Goal: Find specific page/section: Find specific page/section

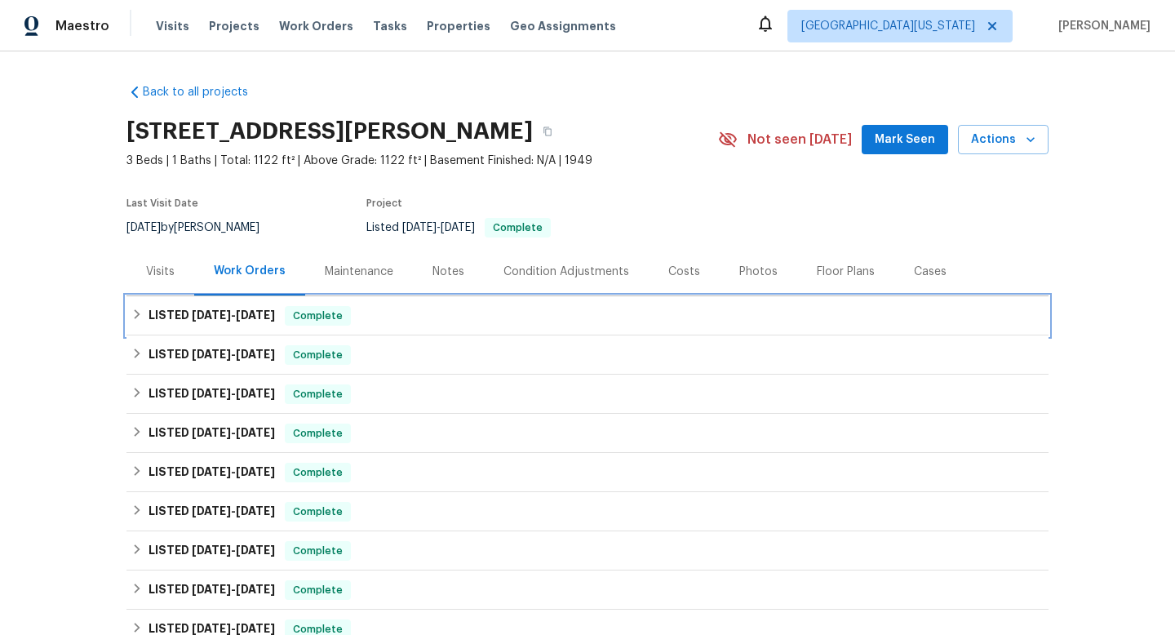
click at [193, 319] on span "10/1/25" at bounding box center [211, 314] width 39 height 11
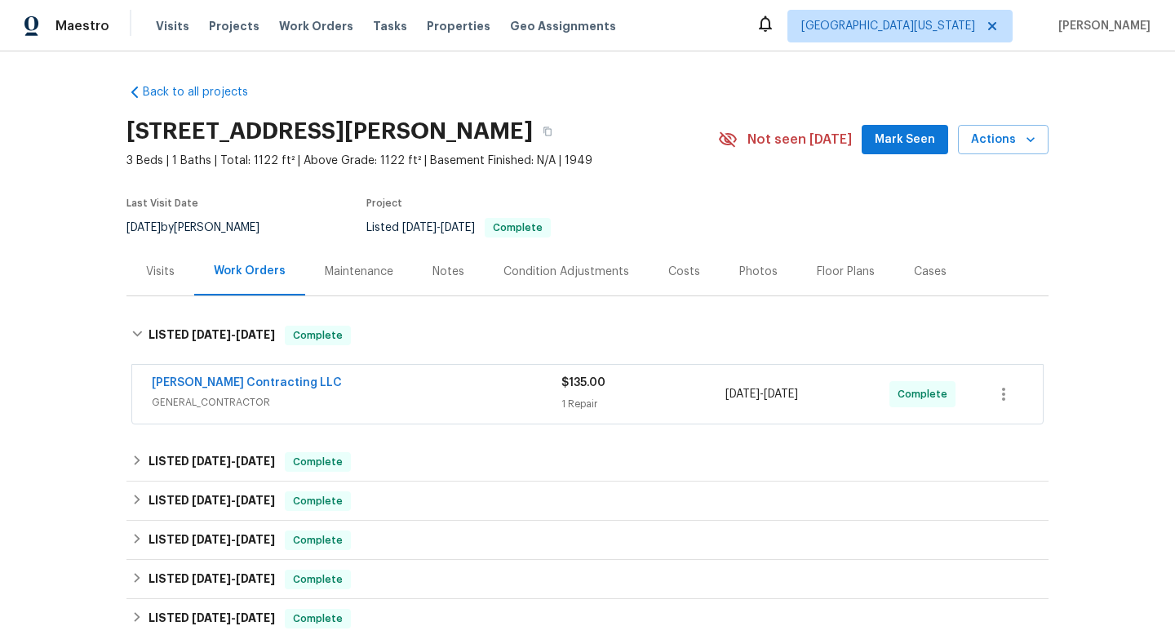
click at [156, 264] on div "Visits" at bounding box center [160, 272] width 29 height 16
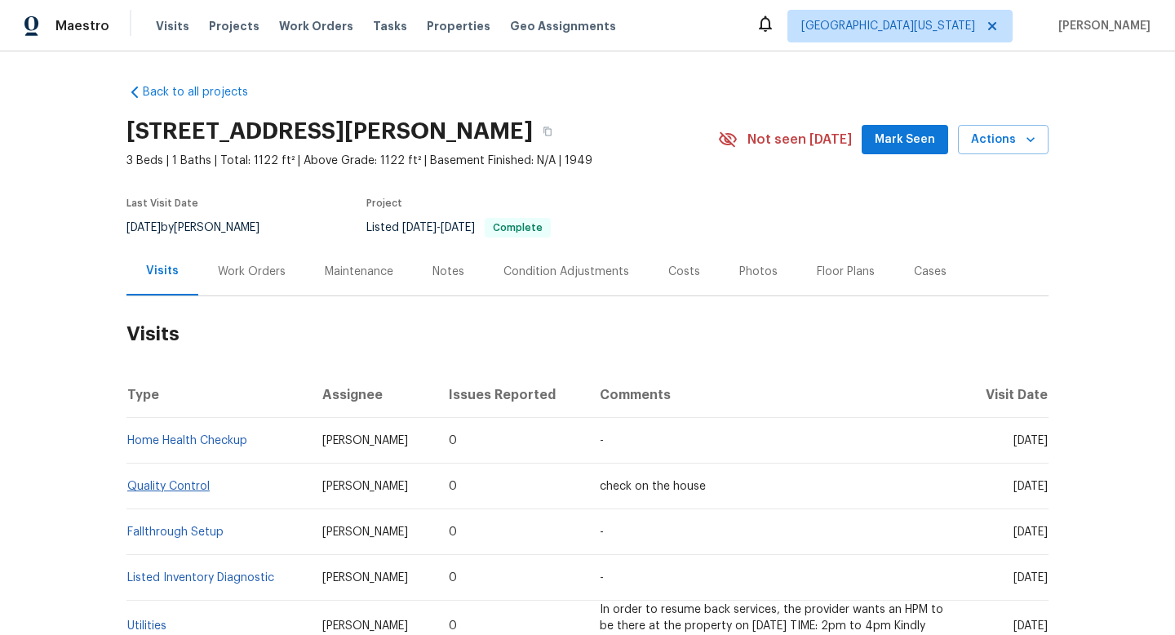
scroll to position [2, 0]
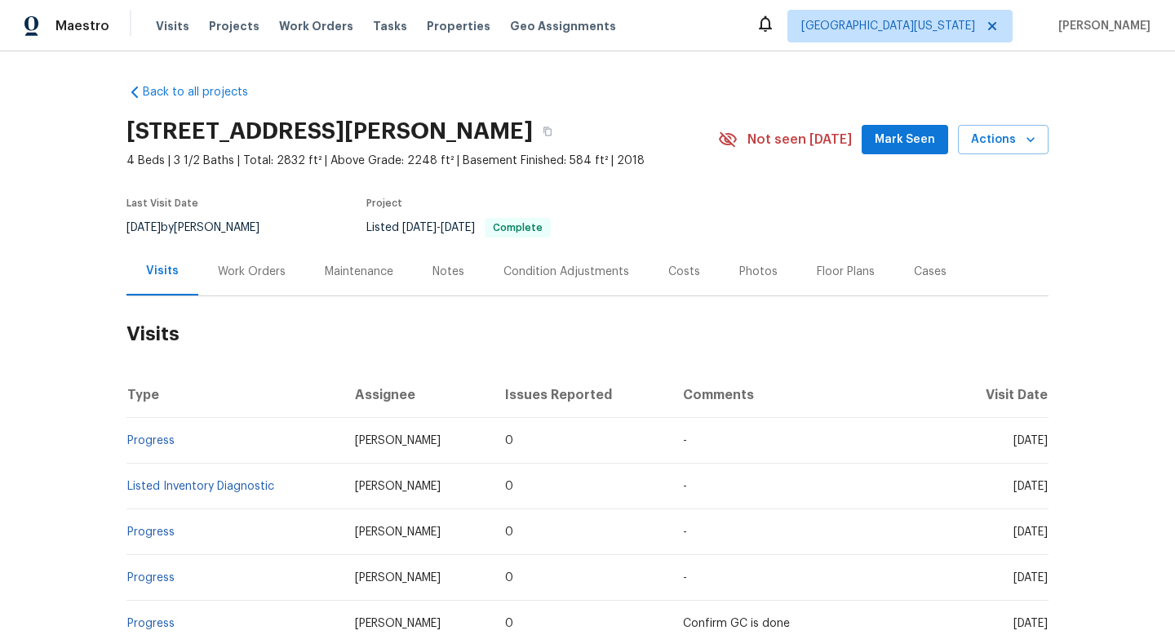
click at [253, 276] on div "Work Orders" at bounding box center [252, 272] width 68 height 16
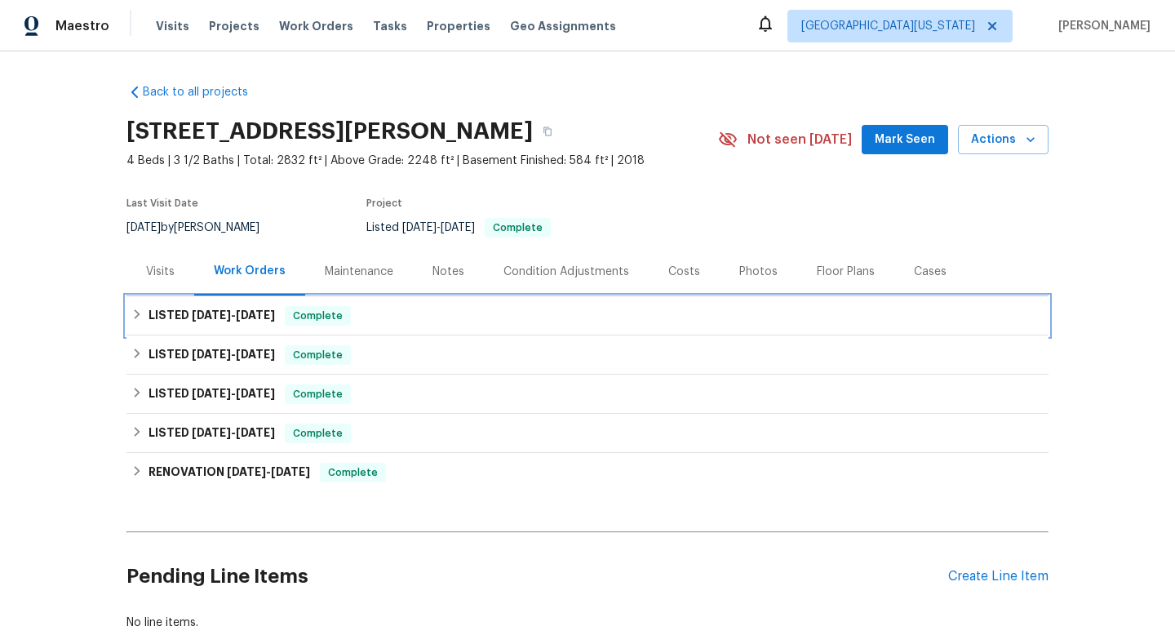
click at [253, 309] on span "[DATE]" at bounding box center [255, 314] width 39 height 11
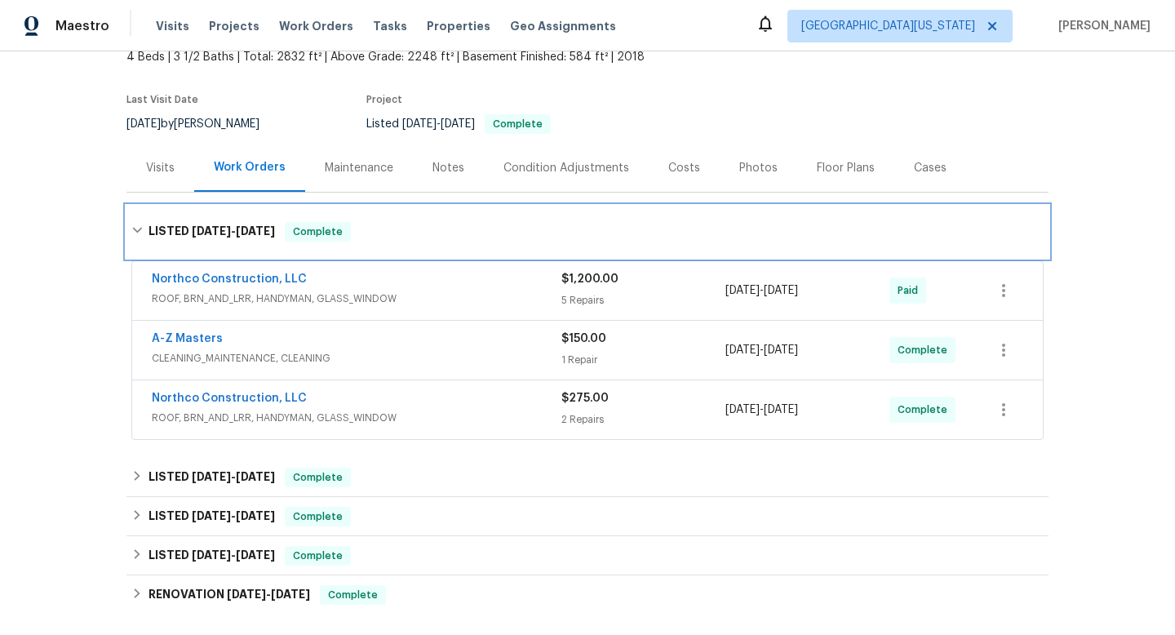
scroll to position [118, 0]
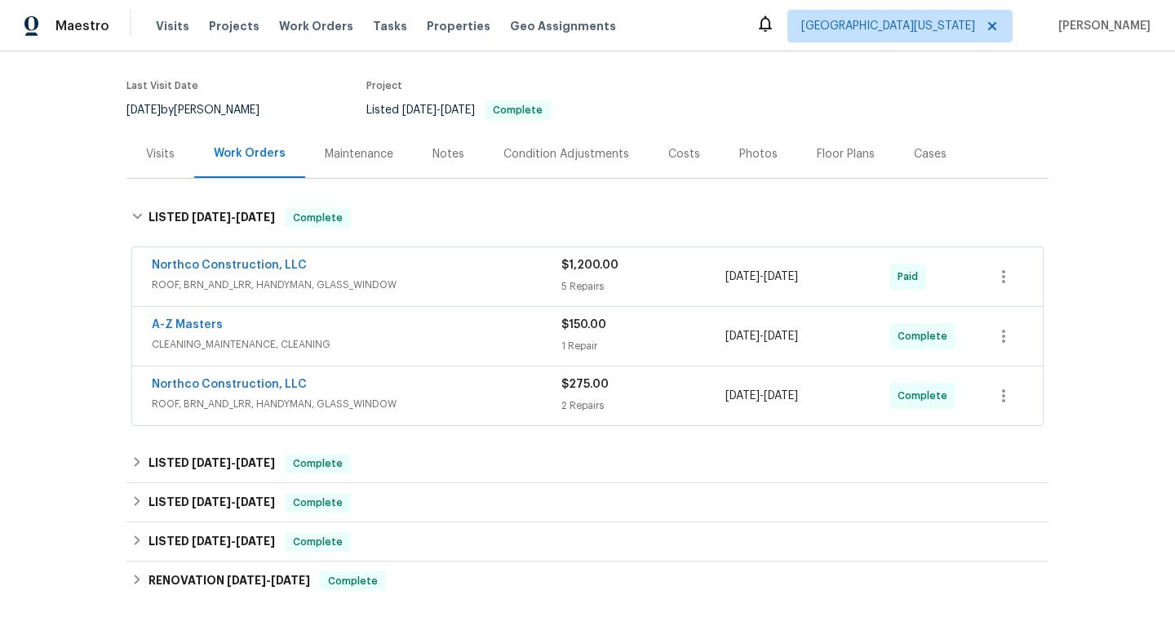
click at [304, 433] on div "Back to all projects 1447 Juliet Ave, St. Paul, MN 55105 4 Beds | 3 1/2 Baths |…" at bounding box center [588, 352] width 922 height 799
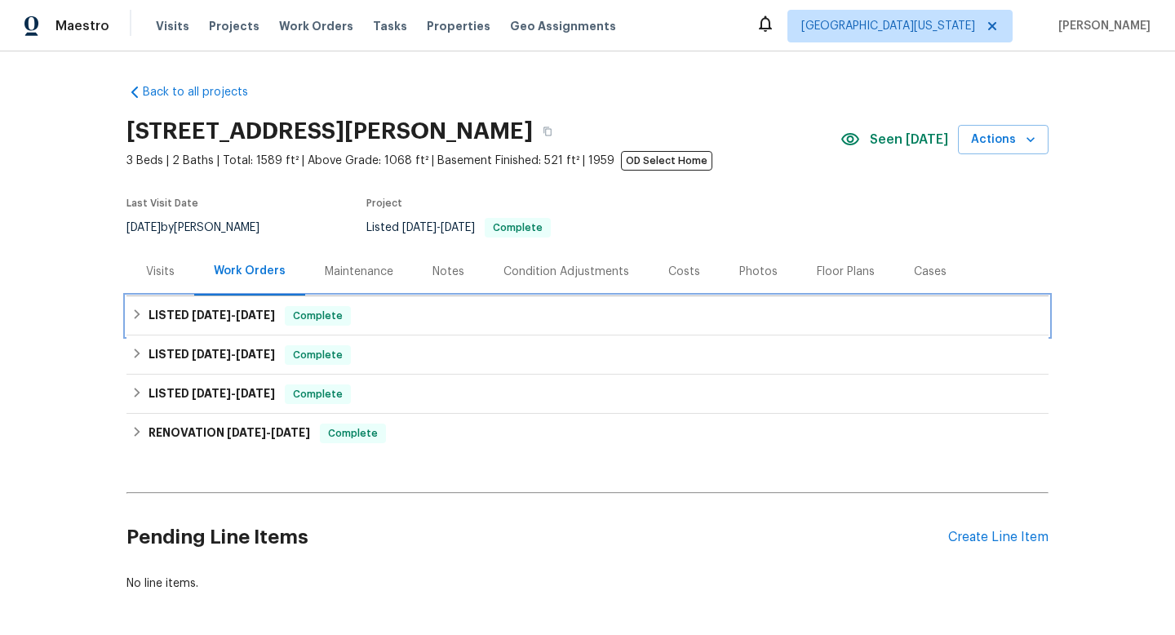
click at [211, 297] on div "LISTED [DATE] - [DATE] Complete" at bounding box center [588, 315] width 922 height 39
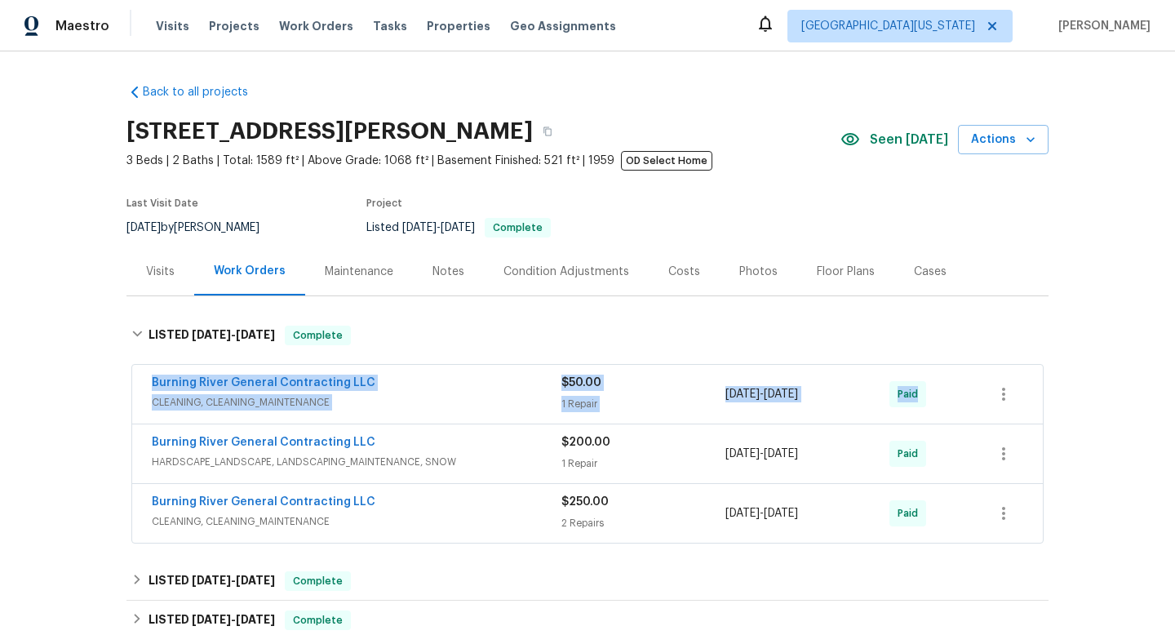
drag, startPoint x: 157, startPoint y: 375, endPoint x: 950, endPoint y: 411, distance: 794.2
click at [954, 415] on div "Burning River General Contracting LLC CLEANING, CLEANING_MAINTENANCE $50.00 1 R…" at bounding box center [587, 394] width 911 height 59
copy div "Burning River General Contracting LLC CLEANING, CLEANING_MAINTENANCE $50.00 1 R…"
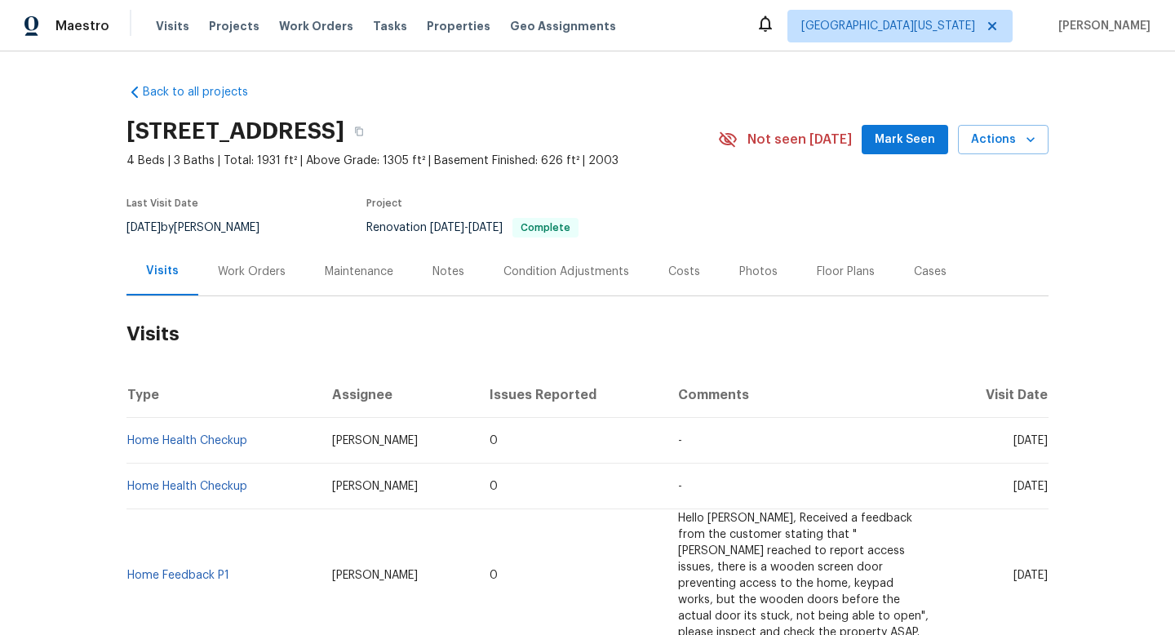
click at [245, 248] on div "Work Orders" at bounding box center [251, 271] width 107 height 48
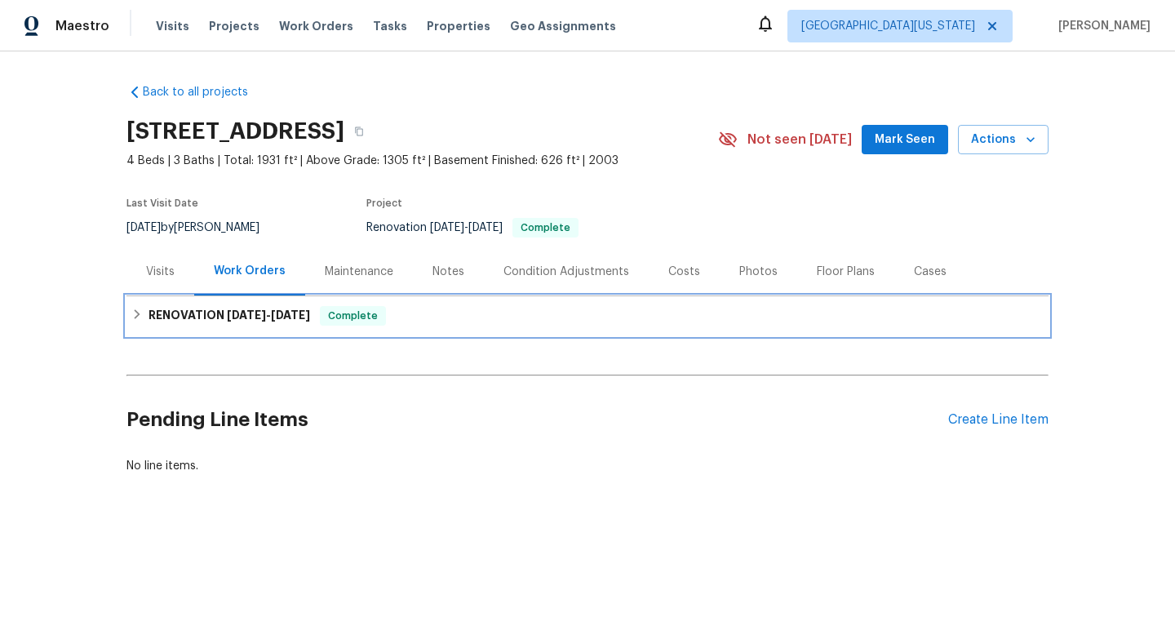
click at [256, 314] on span "7/28/25" at bounding box center [246, 314] width 39 height 11
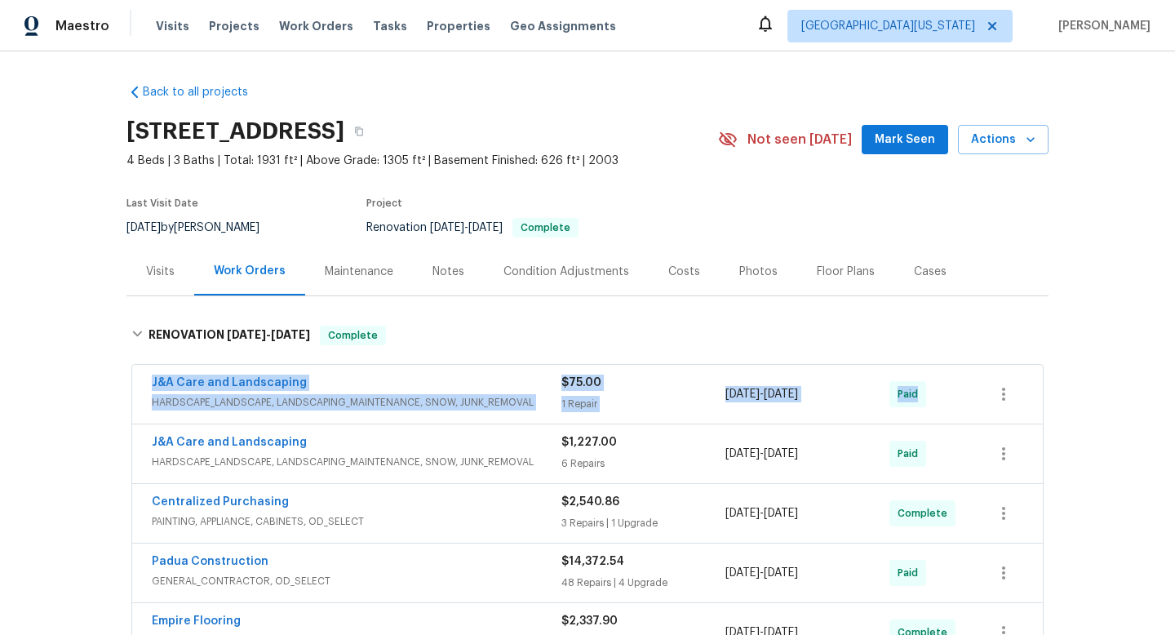
drag, startPoint x: 140, startPoint y: 384, endPoint x: 951, endPoint y: 390, distance: 811.4
click at [953, 393] on div "J&A Care and Landscaping HARDSCAPE_LANDSCAPE, LANDSCAPING_MAINTENANCE, SNOW, JU…" at bounding box center [587, 394] width 911 height 59
copy div "J&A Care and Landscaping HARDSCAPE_LANDSCAPE, LANDSCAPING_MAINTENANCE, SNOW, JU…"
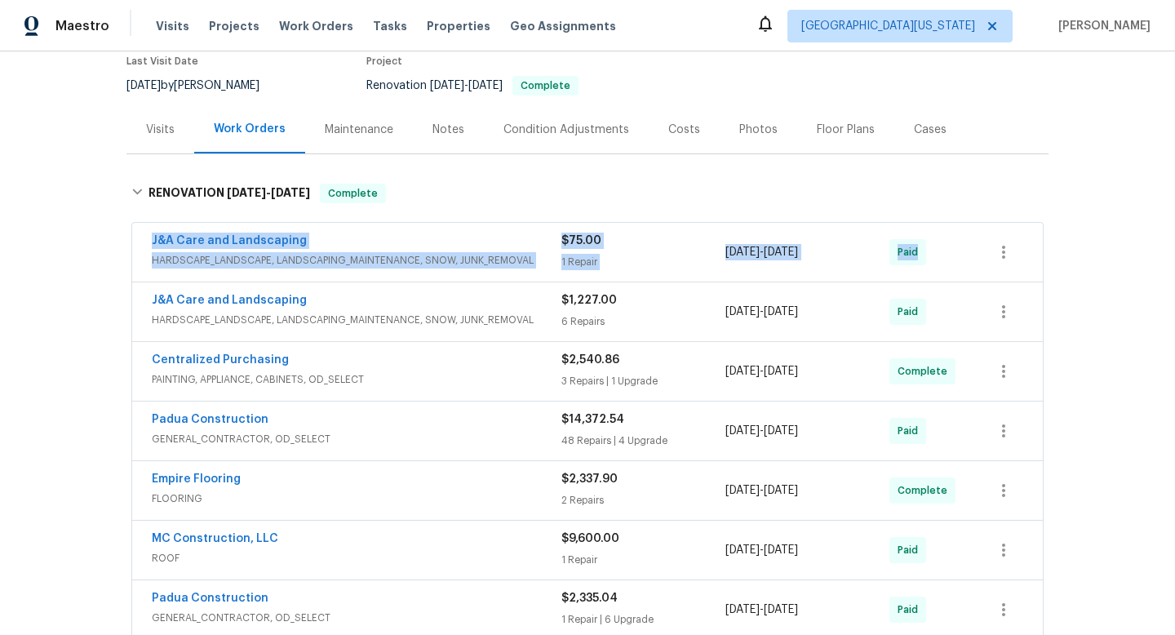
scroll to position [145, 0]
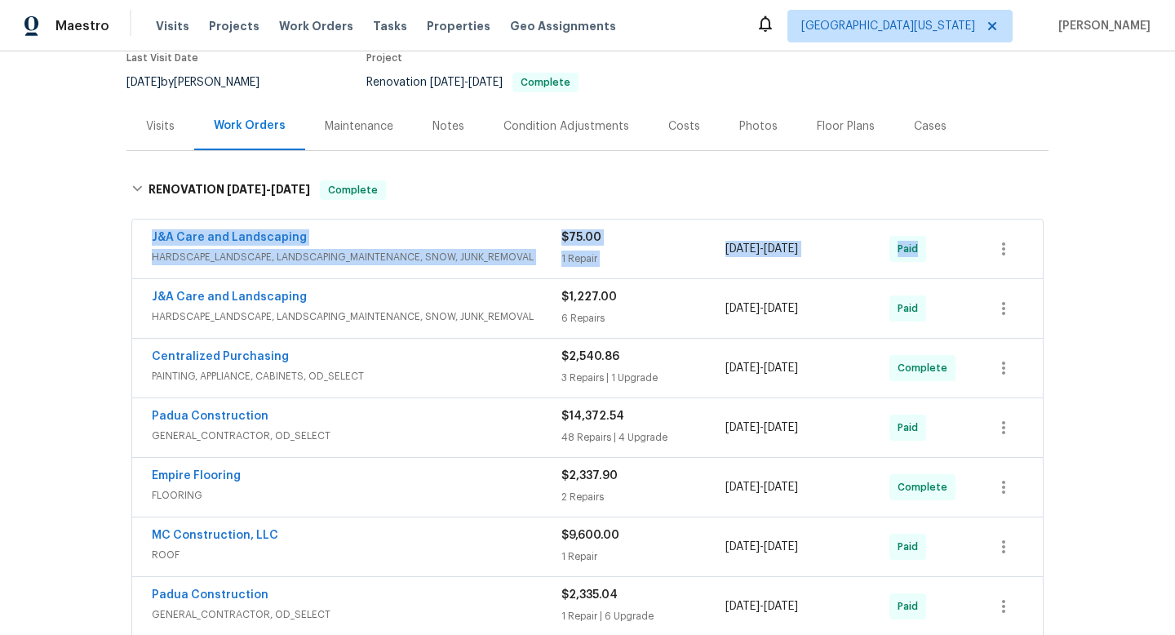
copy div "J&A Care and Landscaping HARDSCAPE_LANDSCAPE, LANDSCAPING_MAINTENANCE, SNOW, JU…"
